Goal: Complete application form

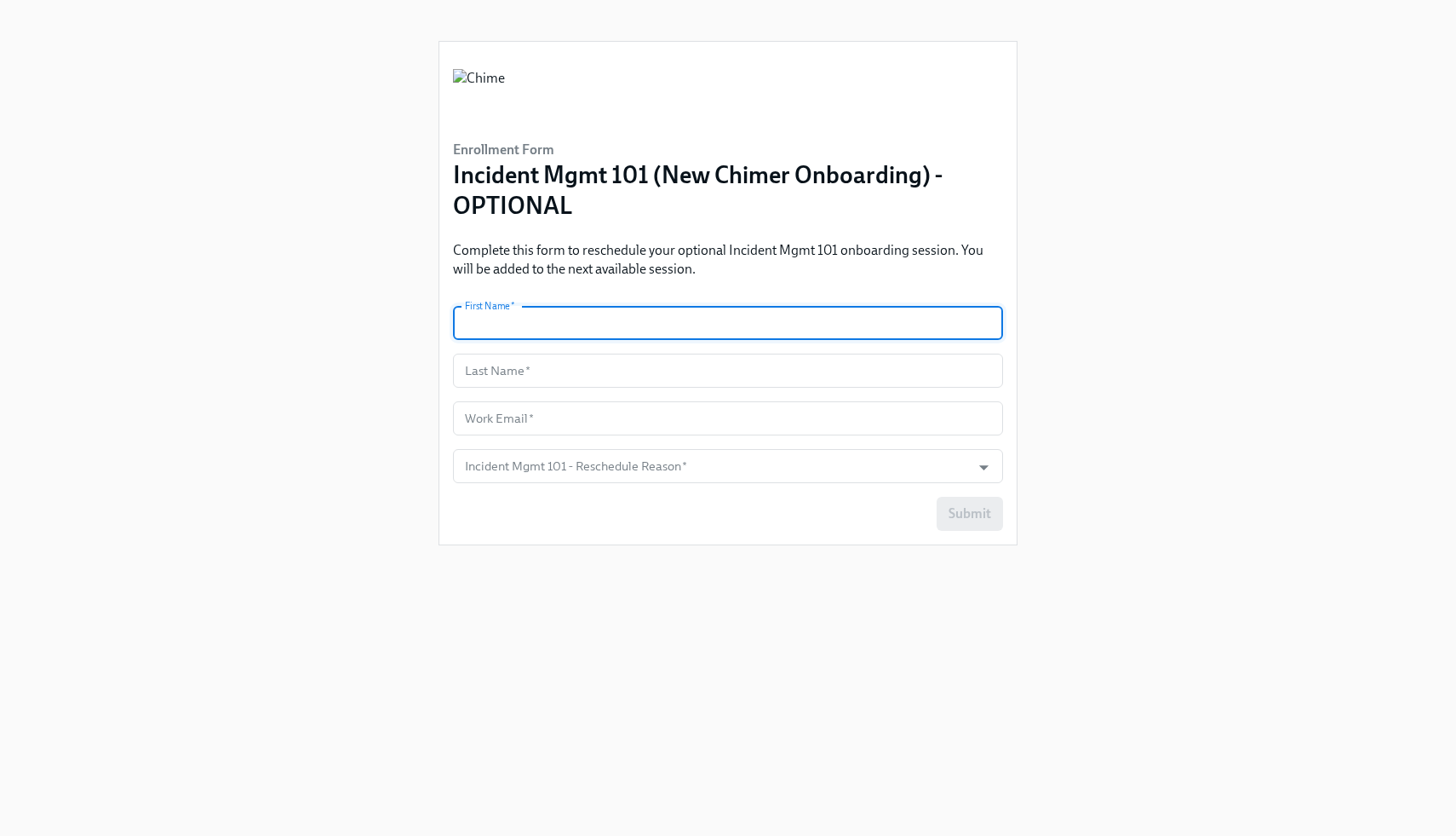
click at [561, 325] on input "text" at bounding box center [728, 323] width 550 height 34
type input "[PERSON_NAME]"
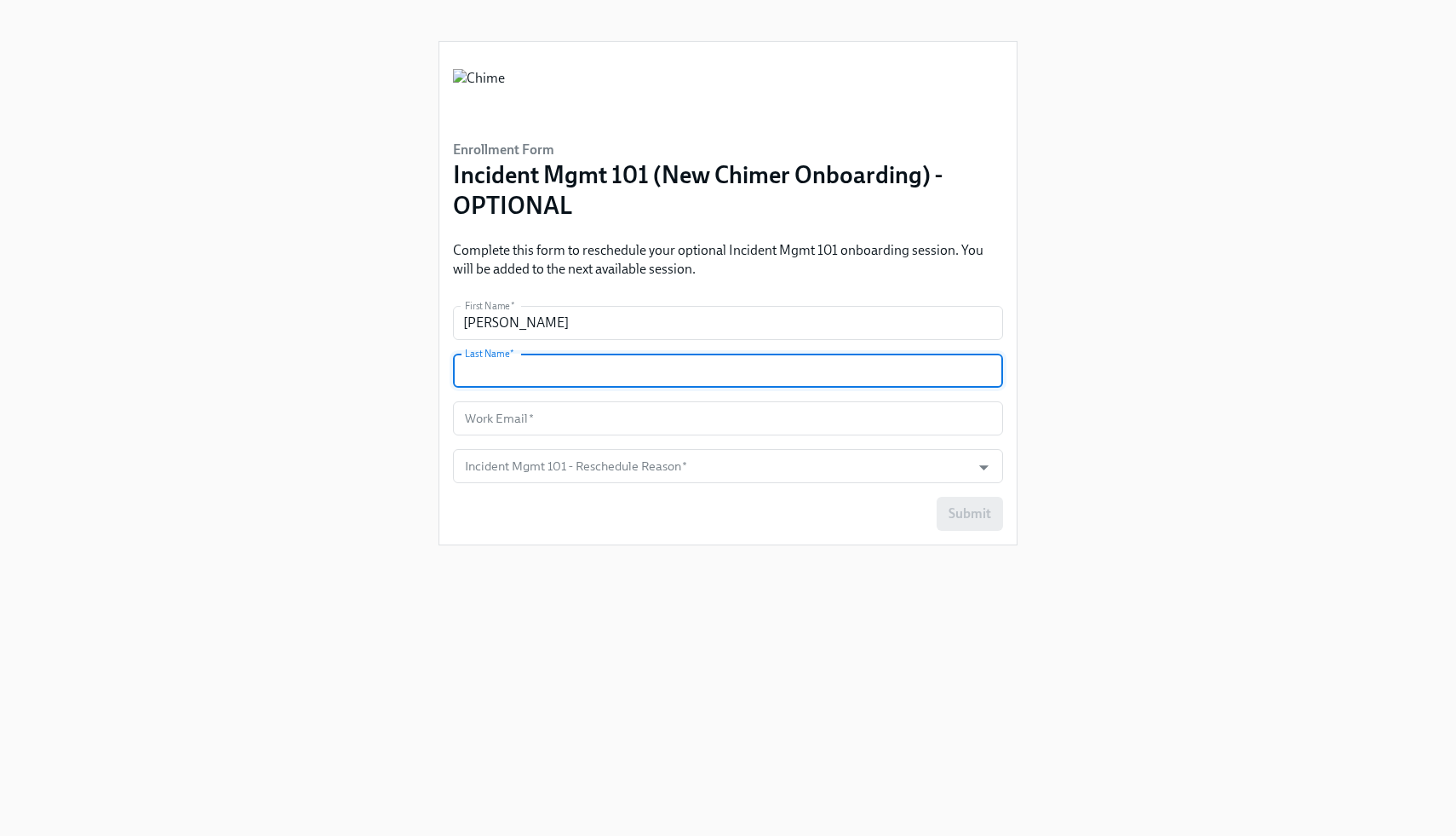
click at [558, 359] on input "text" at bounding box center [728, 370] width 550 height 34
type input "Cook"
click at [540, 429] on input "text" at bounding box center [728, 418] width 550 height 34
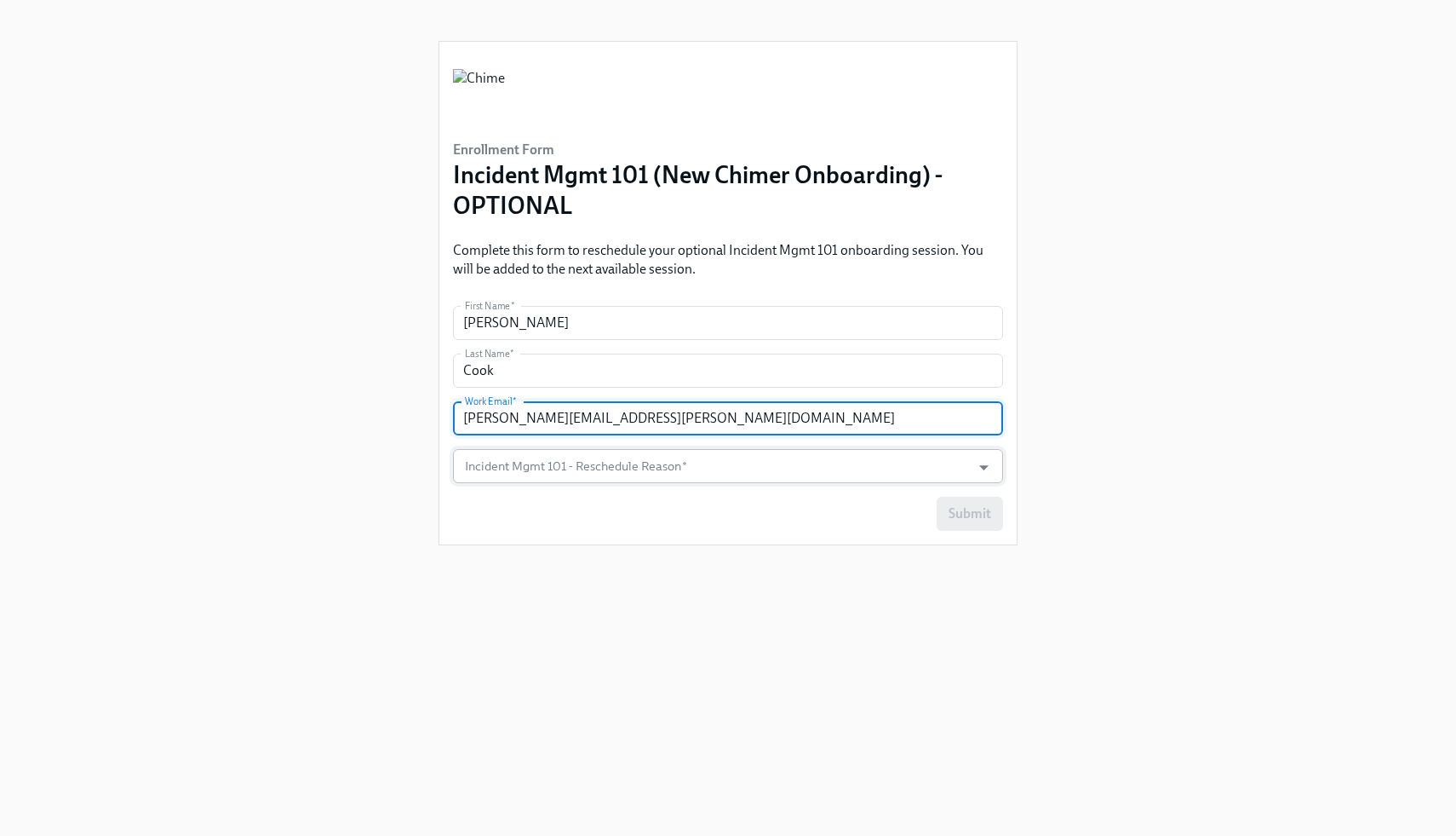
type input "[PERSON_NAME][EMAIL_ADDRESS][PERSON_NAME][DOMAIN_NAME]"
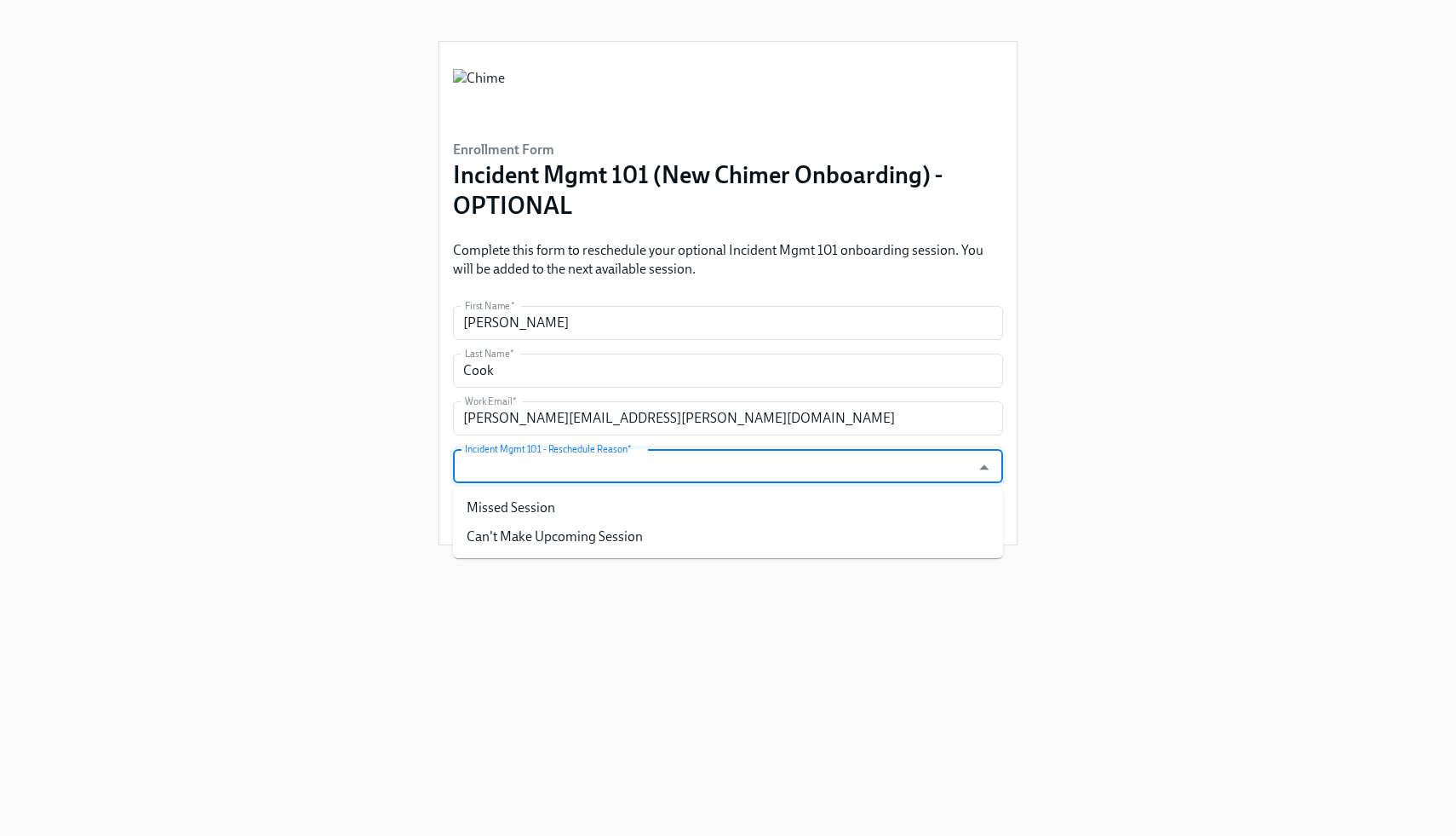
click at [836, 469] on input "Incident Mgmt 101 - Reschedule Reason   *" at bounding box center [711, 465] width 501 height 34
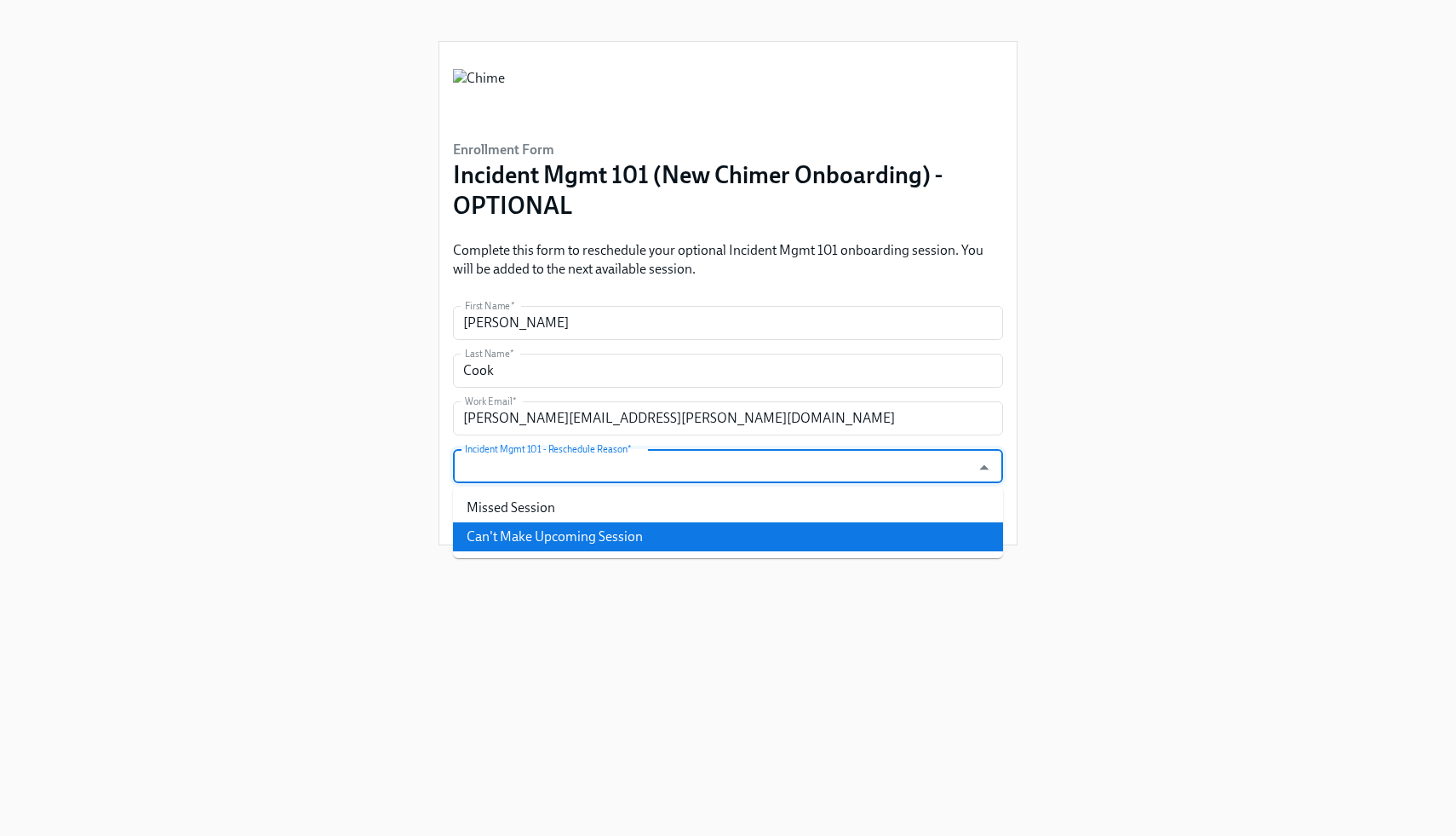
click at [715, 541] on li "Can't Make Upcoming Session" at bounding box center [728, 536] width 550 height 29
type input "Can't Make Upcoming Session"
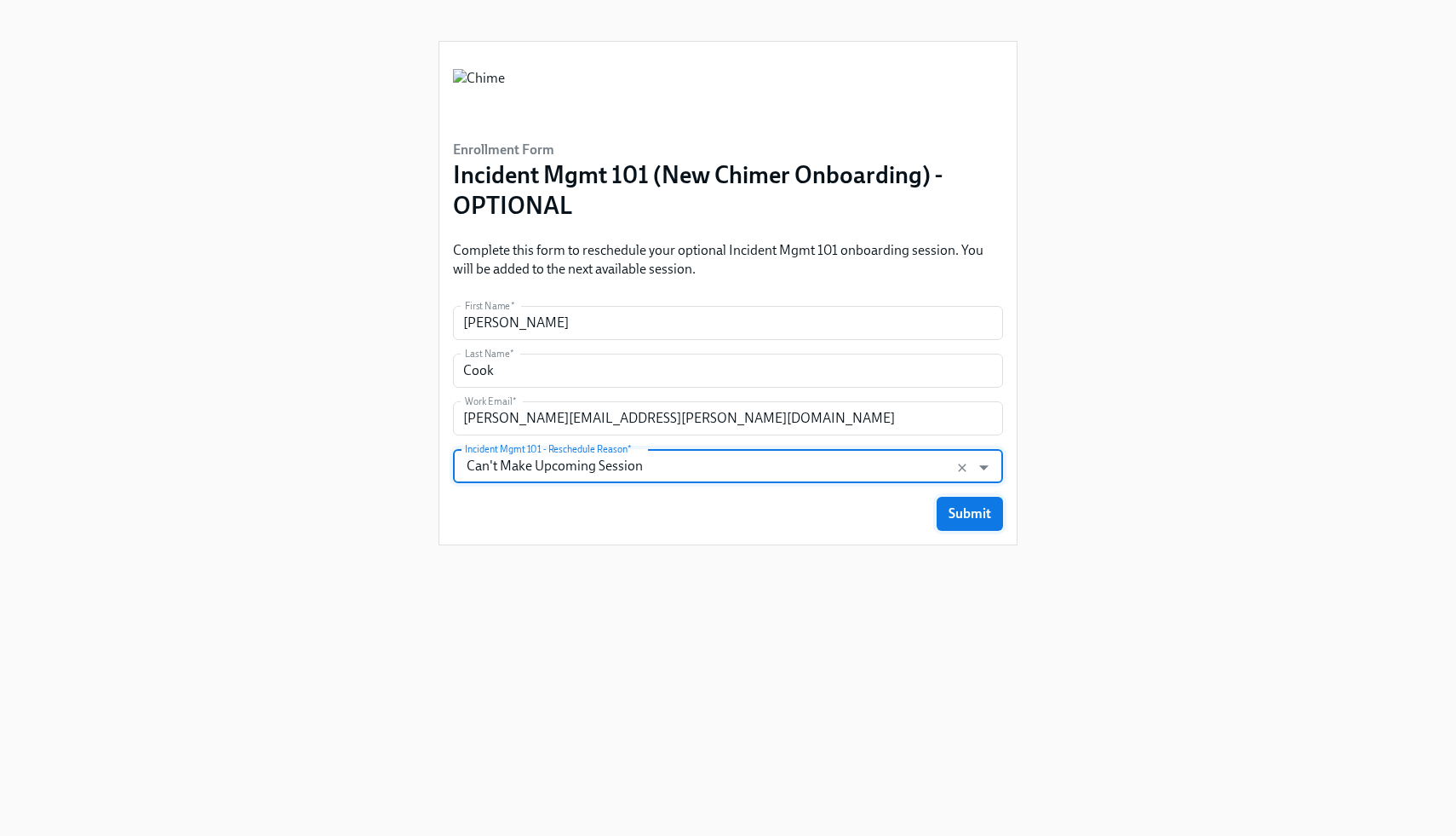
click at [955, 513] on span "Submit" at bounding box center [970, 513] width 42 height 17
